Goal: Information Seeking & Learning: Learn about a topic

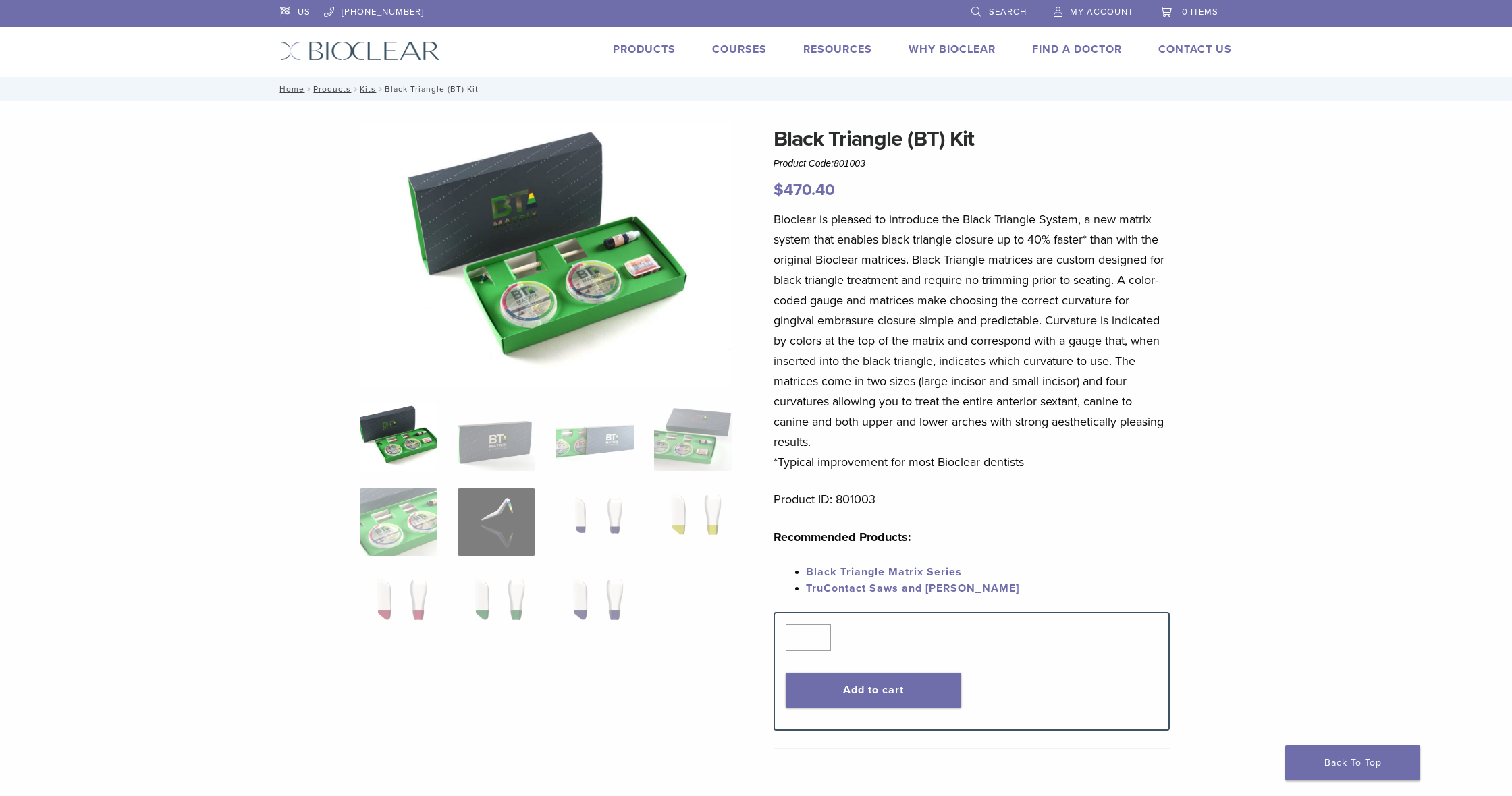
click at [407, 433] on img at bounding box center [399, 436] width 78 height 67
click at [507, 430] on img at bounding box center [496, 436] width 78 height 67
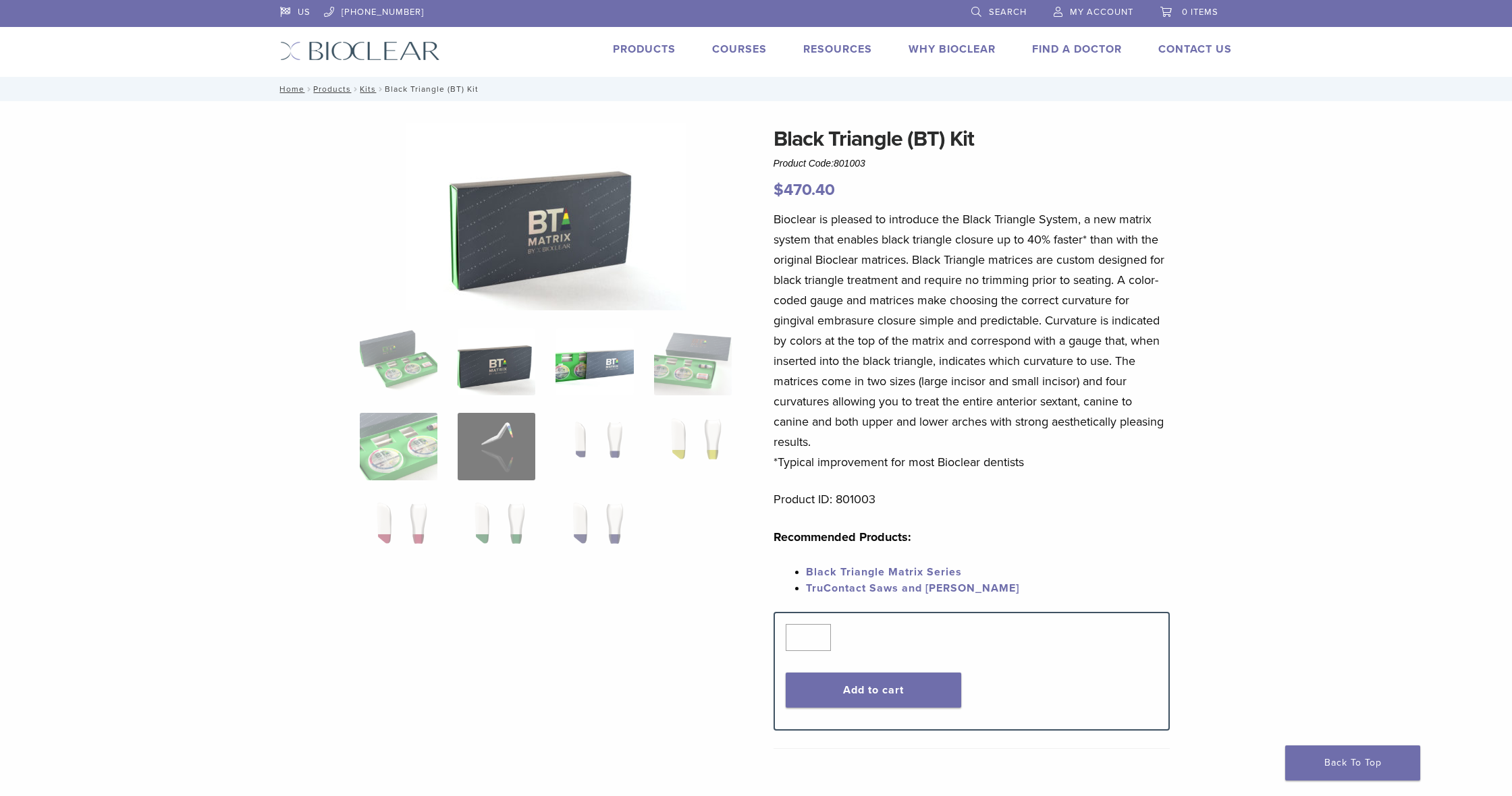
click at [609, 389] on img at bounding box center [595, 361] width 78 height 67
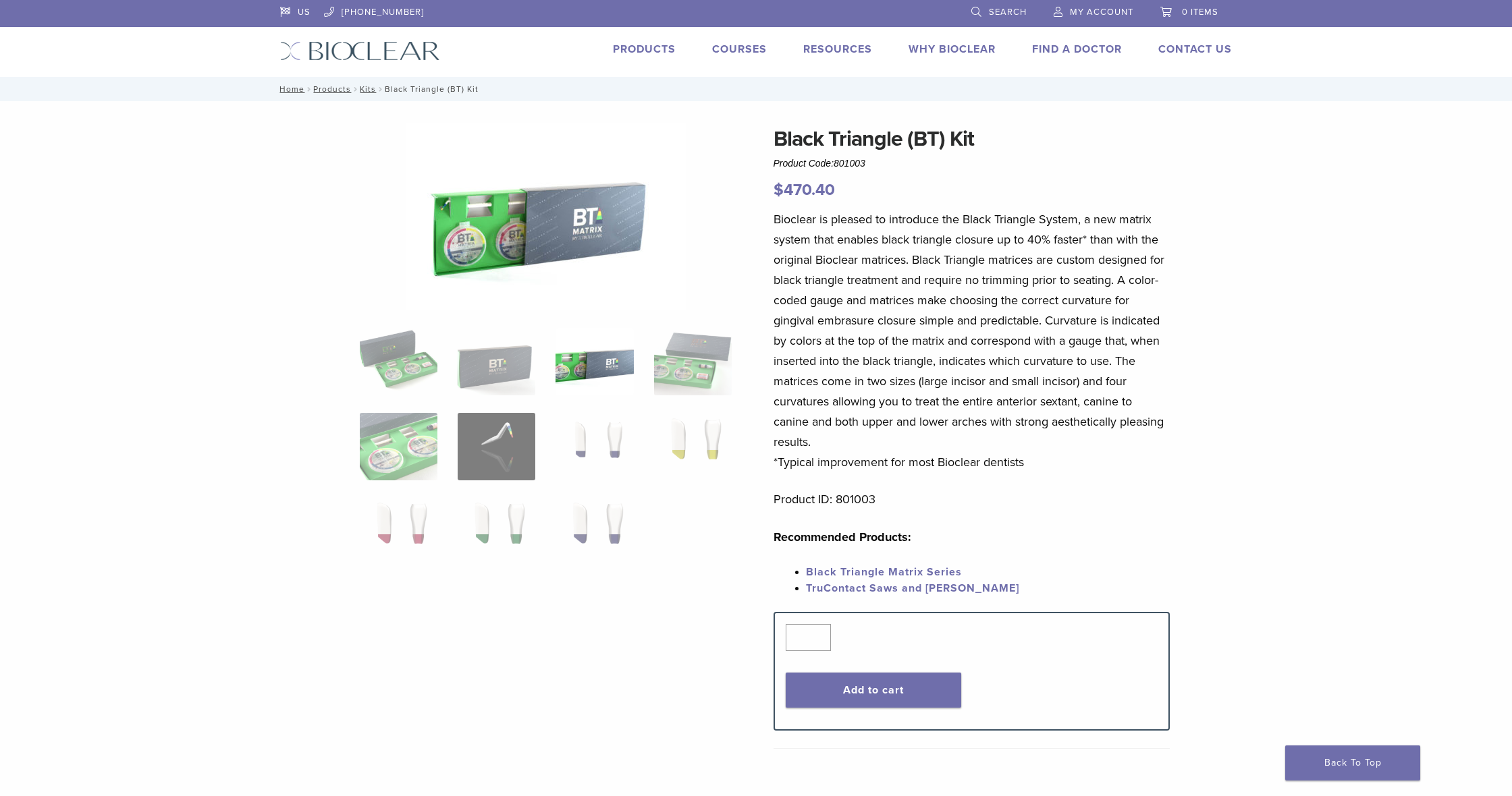
click at [744, 375] on div "Black Triangle (BT) Kit Product Code: 801003 $ 470.40 Black Triangle (BT) Kit P…" at bounding box center [756, 571] width 972 height 898
click at [627, 431] on img at bounding box center [595, 446] width 78 height 67
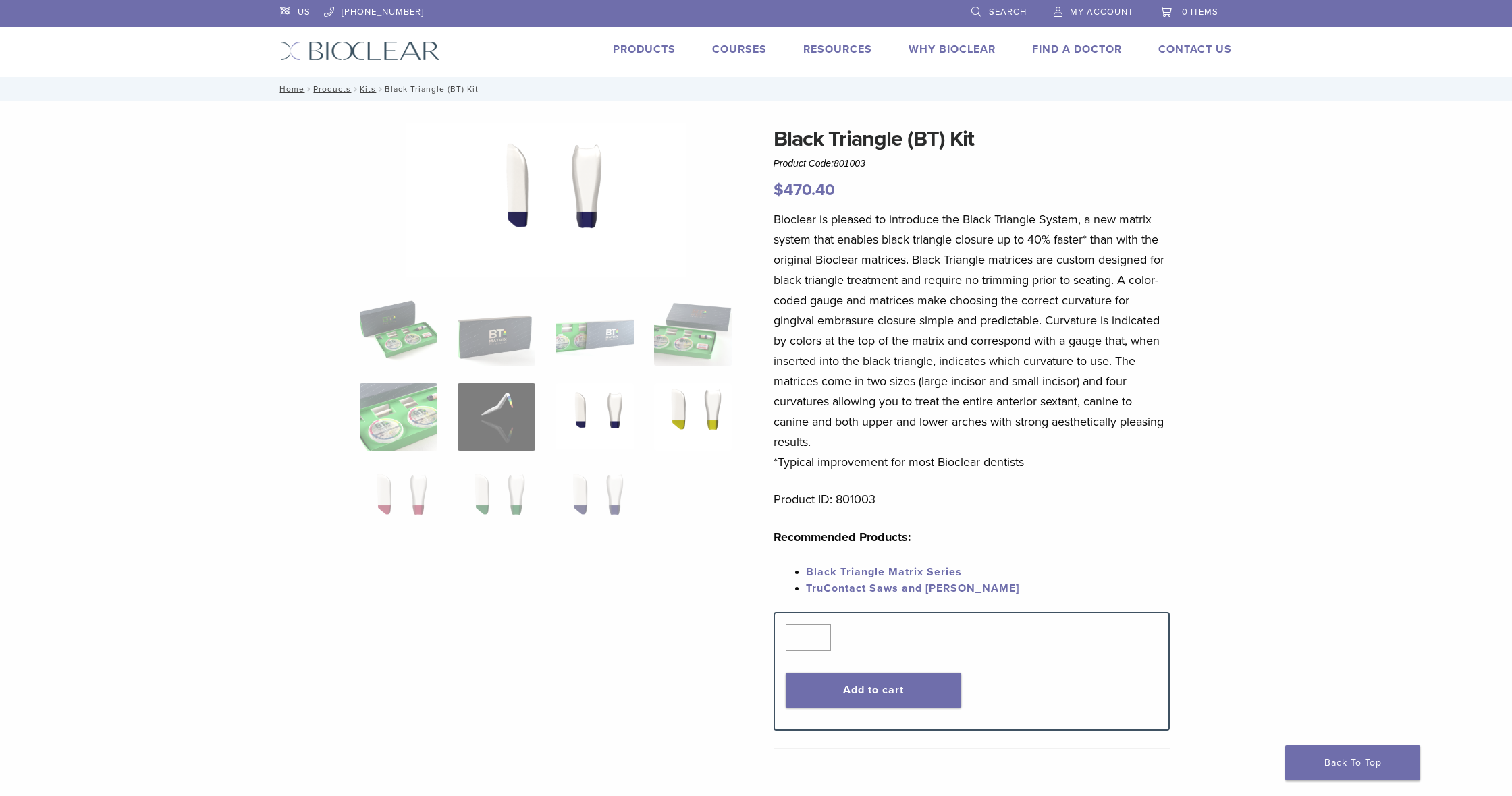
click at [685, 390] on img at bounding box center [693, 417] width 78 height 67
click at [585, 487] on img at bounding box center [595, 502] width 78 height 67
click at [515, 479] on img at bounding box center [496, 502] width 78 height 67
click at [385, 482] on img at bounding box center [399, 502] width 78 height 67
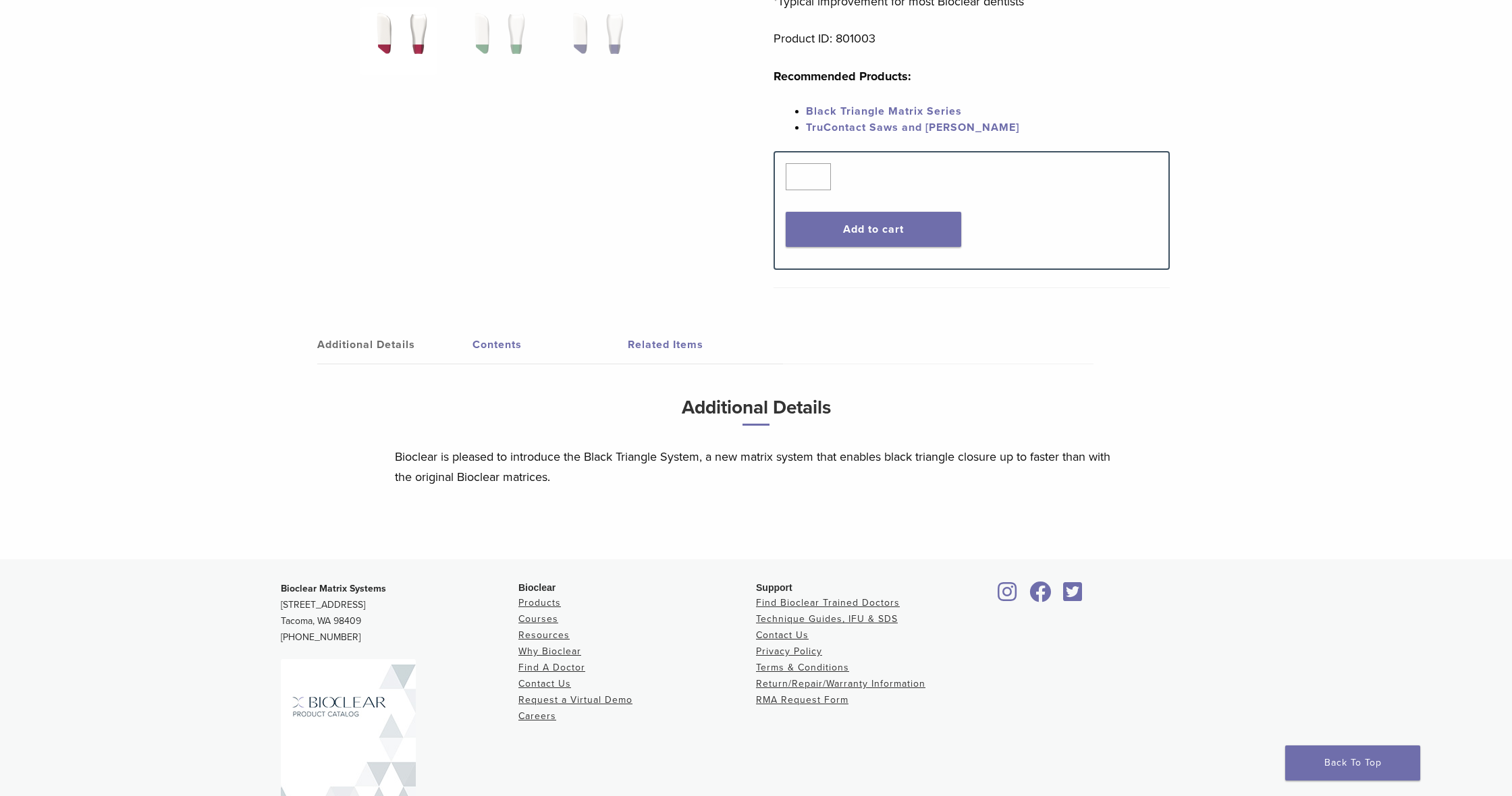
scroll to position [459, 0]
click at [496, 348] on link "Contents" at bounding box center [550, 347] width 156 height 38
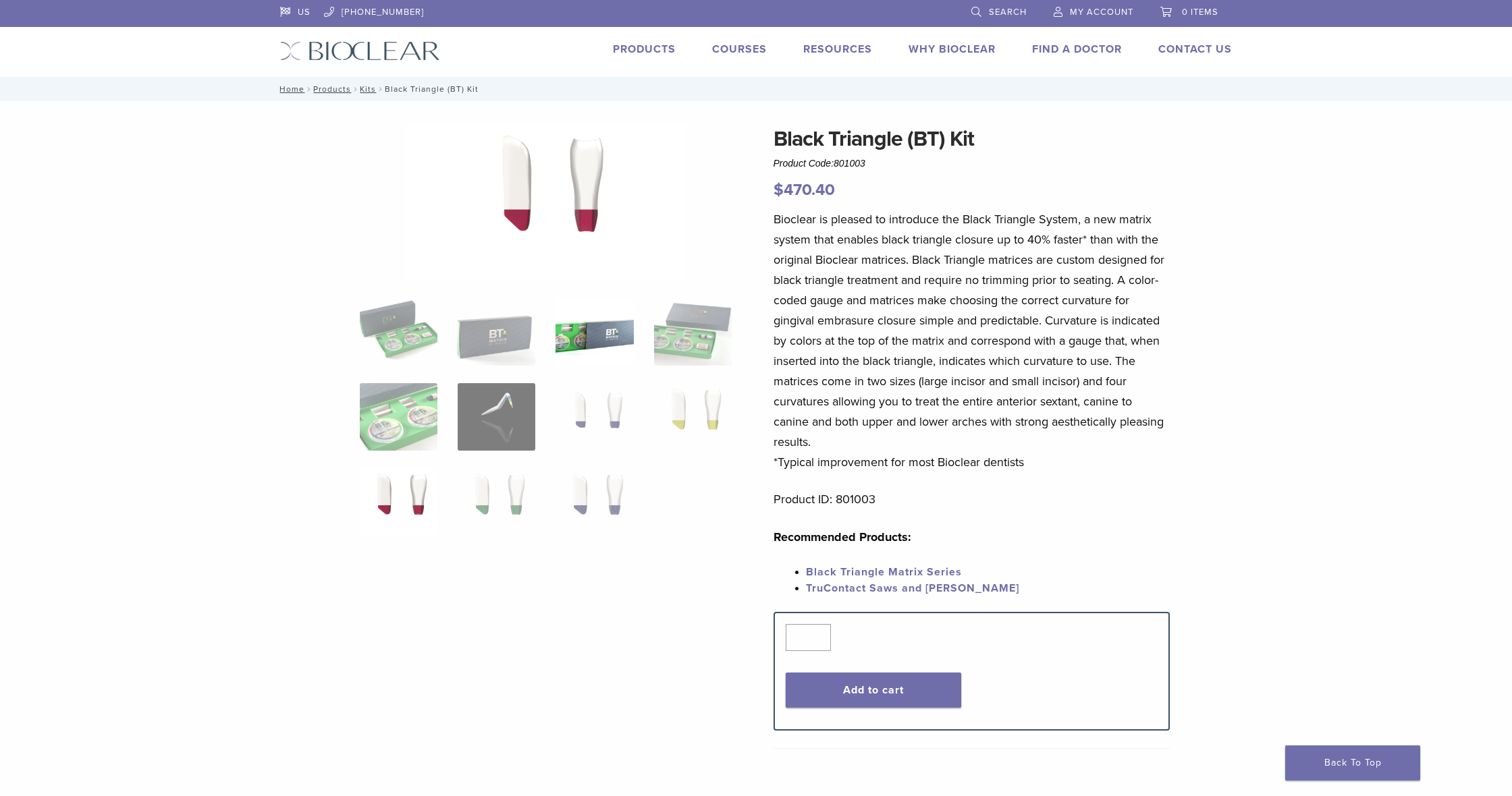
scroll to position [0, 0]
click at [563, 356] on img at bounding box center [595, 332] width 78 height 67
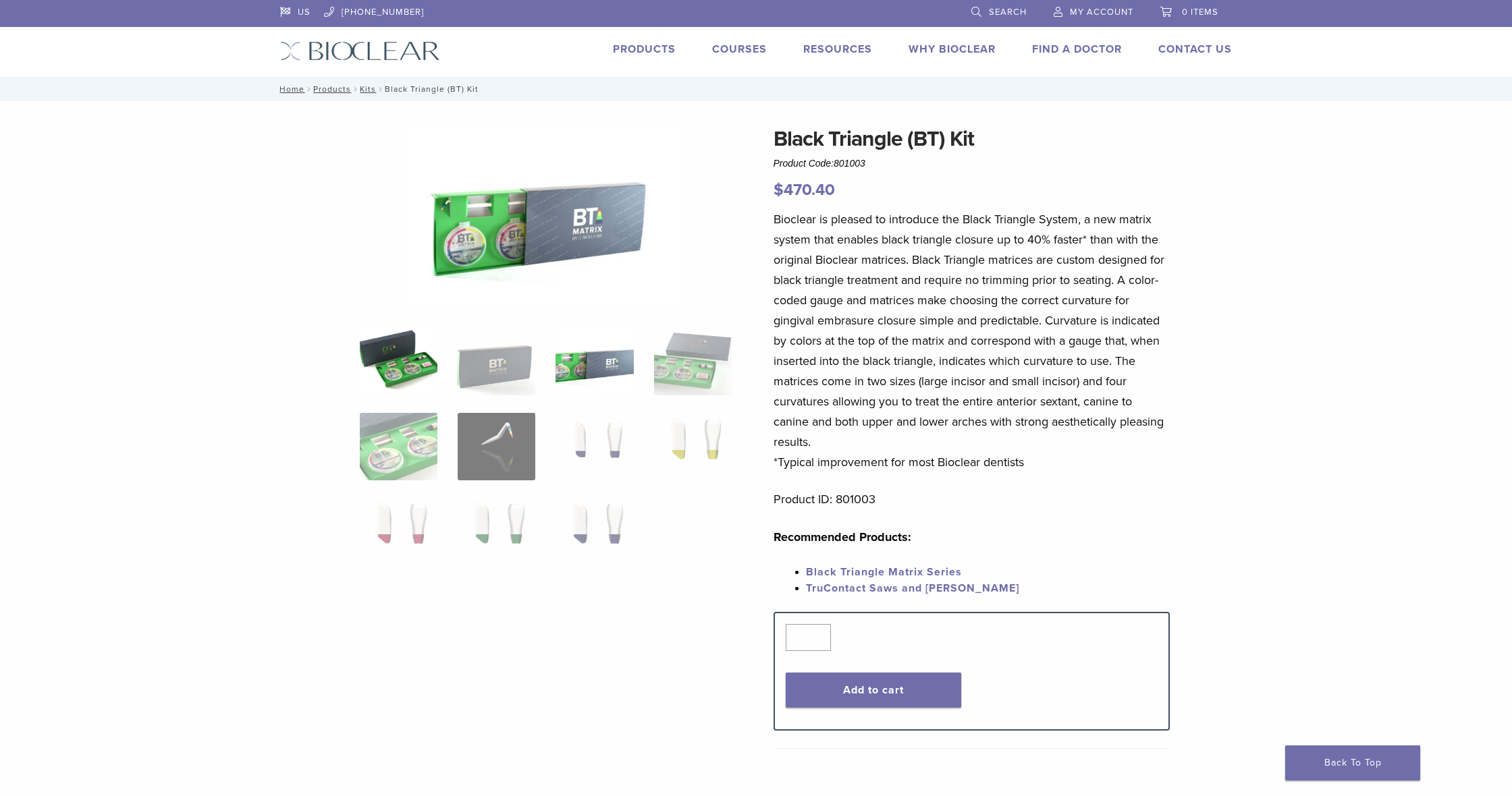
click at [401, 354] on img at bounding box center [399, 361] width 78 height 67
